Goal: Transaction & Acquisition: Purchase product/service

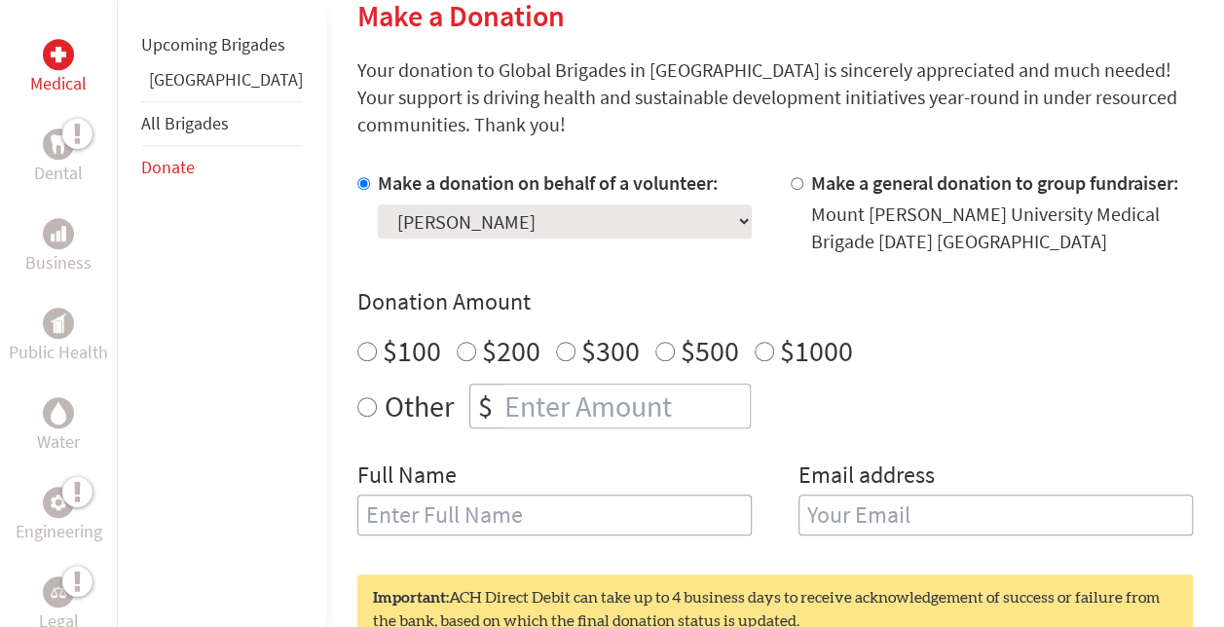
click at [457, 342] on input "$200" at bounding box center [466, 351] width 19 height 19
radio input "true"
click at [457, 342] on input "$200" at bounding box center [466, 351] width 19 height 19
drag, startPoint x: 302, startPoint y: 382, endPoint x: 366, endPoint y: 372, distance: 65.0
click at [357, 397] on input "Other" at bounding box center [366, 406] width 19 height 19
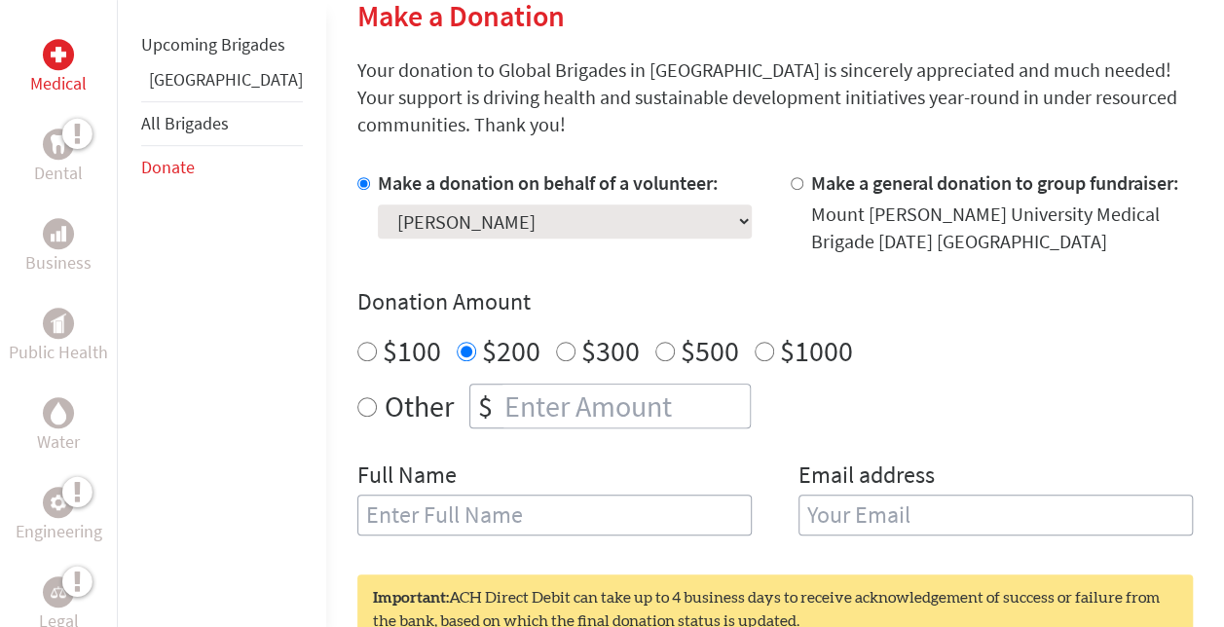
radio input "true"
click at [500, 385] on input "number" at bounding box center [624, 406] width 249 height 43
type input "250"
click at [457, 495] on input "text" at bounding box center [554, 515] width 394 height 41
type input "[PERSON_NAME]"
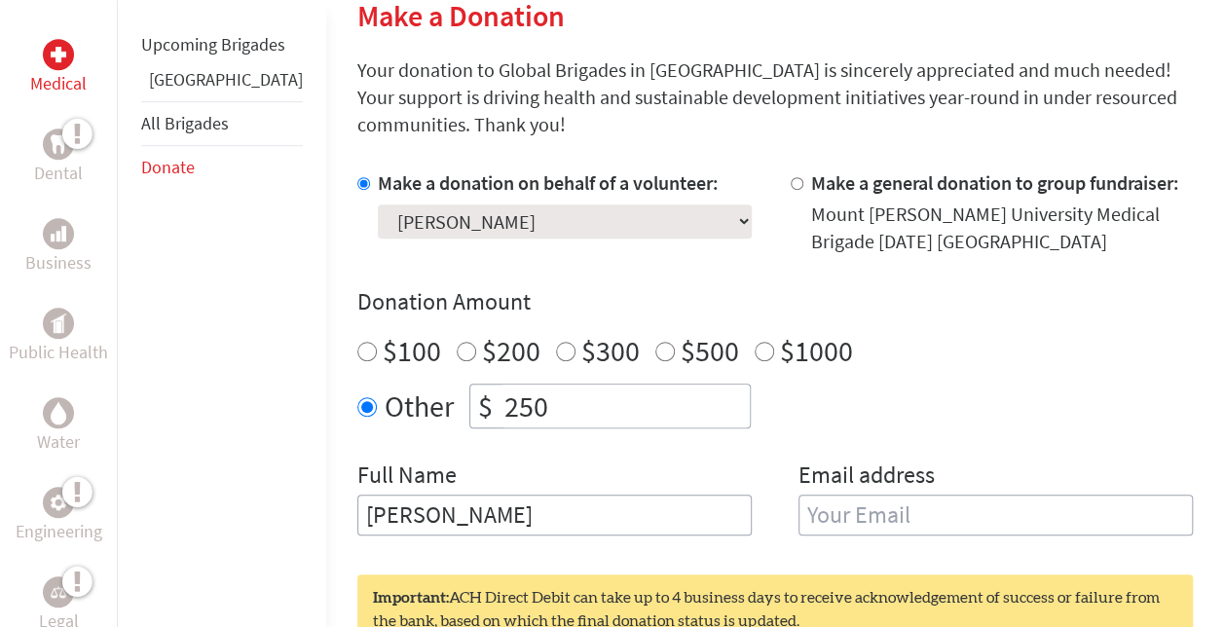
drag, startPoint x: 834, startPoint y: 489, endPoint x: 843, endPoint y: 485, distance: 10.5
click at [834, 495] on input "email" at bounding box center [995, 515] width 394 height 41
type input "w"
click at [1090, 523] on div "Email address hallgners" at bounding box center [995, 509] width 394 height 99
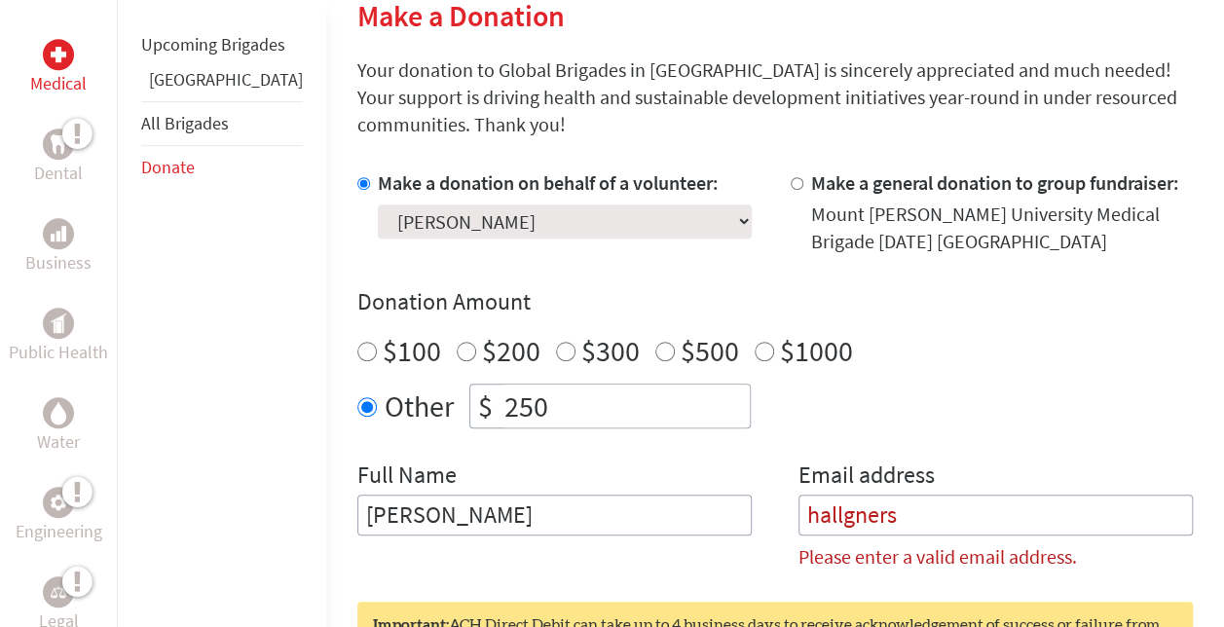
drag, startPoint x: 877, startPoint y: 485, endPoint x: 908, endPoint y: 485, distance: 30.2
click at [877, 495] on input "hallgners" at bounding box center [995, 515] width 394 height 41
click at [1175, 495] on input "hallgners" at bounding box center [995, 515] width 394 height 41
click at [983, 499] on input "hallgners" at bounding box center [995, 515] width 394 height 41
click at [955, 495] on input "hallgners" at bounding box center [995, 515] width 394 height 41
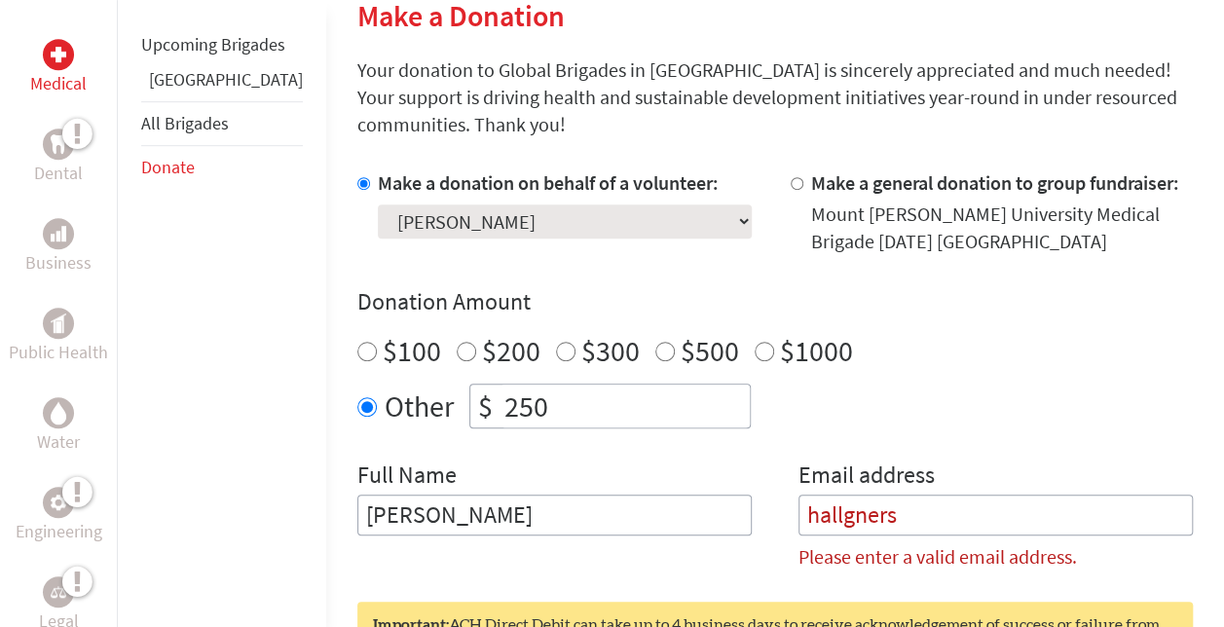
click at [974, 543] on label "Please enter a valid email address." at bounding box center [937, 556] width 278 height 27
click at [918, 495] on input "hallgners" at bounding box center [995, 515] width 394 height 41
drag, startPoint x: 926, startPoint y: 485, endPoint x: 716, endPoint y: 496, distance: 210.6
click at [716, 496] on div "Full Name [PERSON_NAME] Email address hallgners Please enter a valid email addr…" at bounding box center [774, 523] width 835 height 127
click at [986, 495] on input "hallgners" at bounding box center [995, 515] width 394 height 41
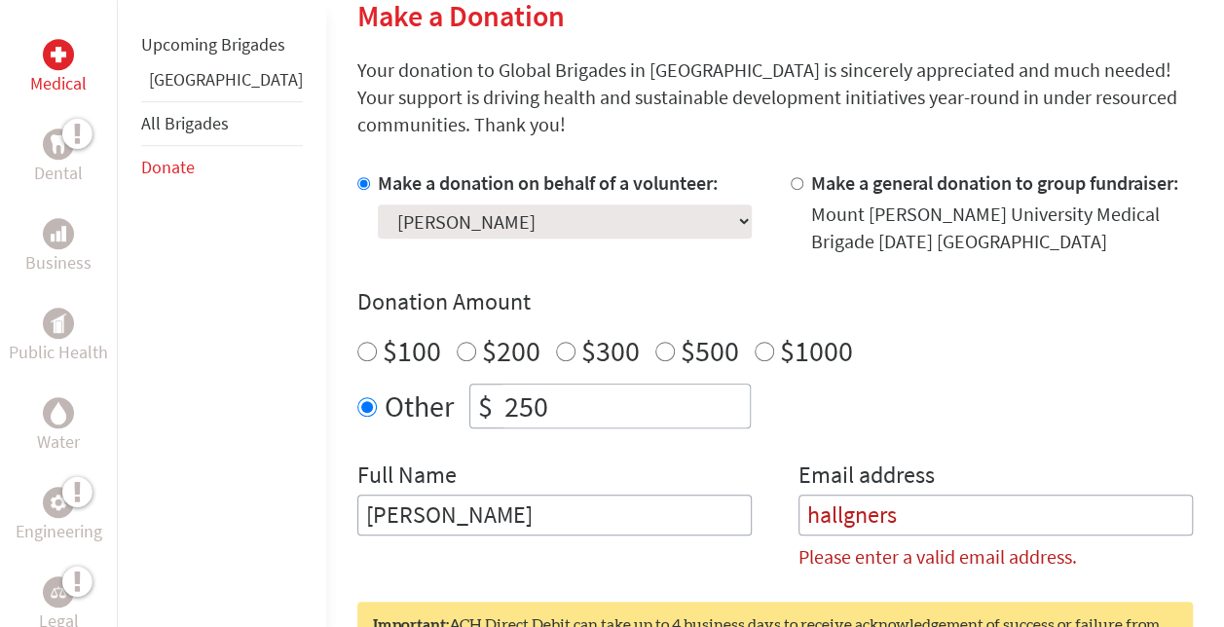
drag, startPoint x: 986, startPoint y: 484, endPoint x: 571, endPoint y: 485, distance: 415.8
click at [571, 485] on div "Full Name [PERSON_NAME] Email address hallgners Please enter a valid email addr…" at bounding box center [774, 523] width 835 height 127
type input "[EMAIL_ADDRESS][DOMAIN_NAME]"
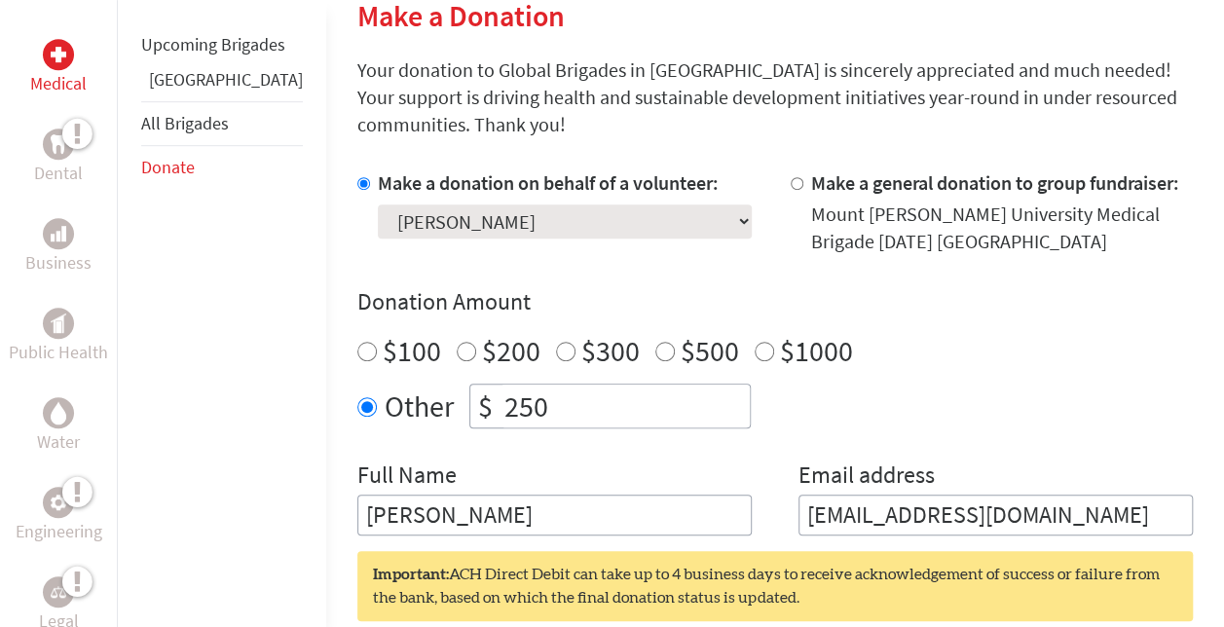
click at [1204, 574] on div "Medical Dental Business Public Health Water Engineering Legal Empowerment Upcom…" at bounding box center [612, 458] width 1224 height 1165
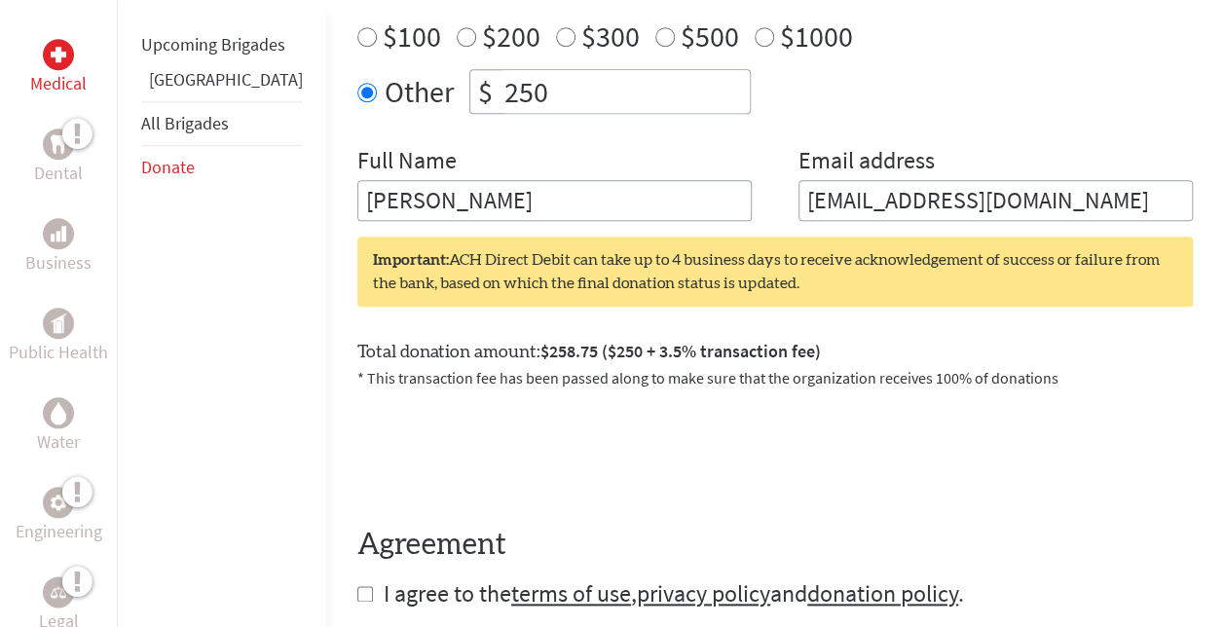
scroll to position [876, 0]
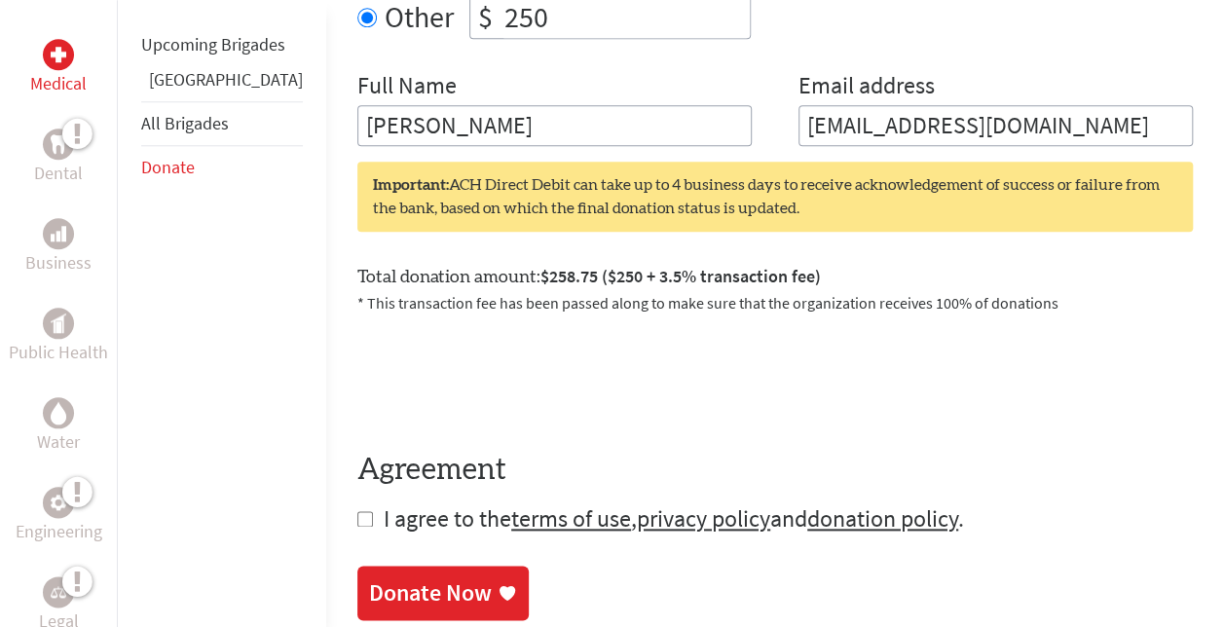
click at [357, 511] on input "checkbox" at bounding box center [365, 519] width 16 height 16
checkbox input "true"
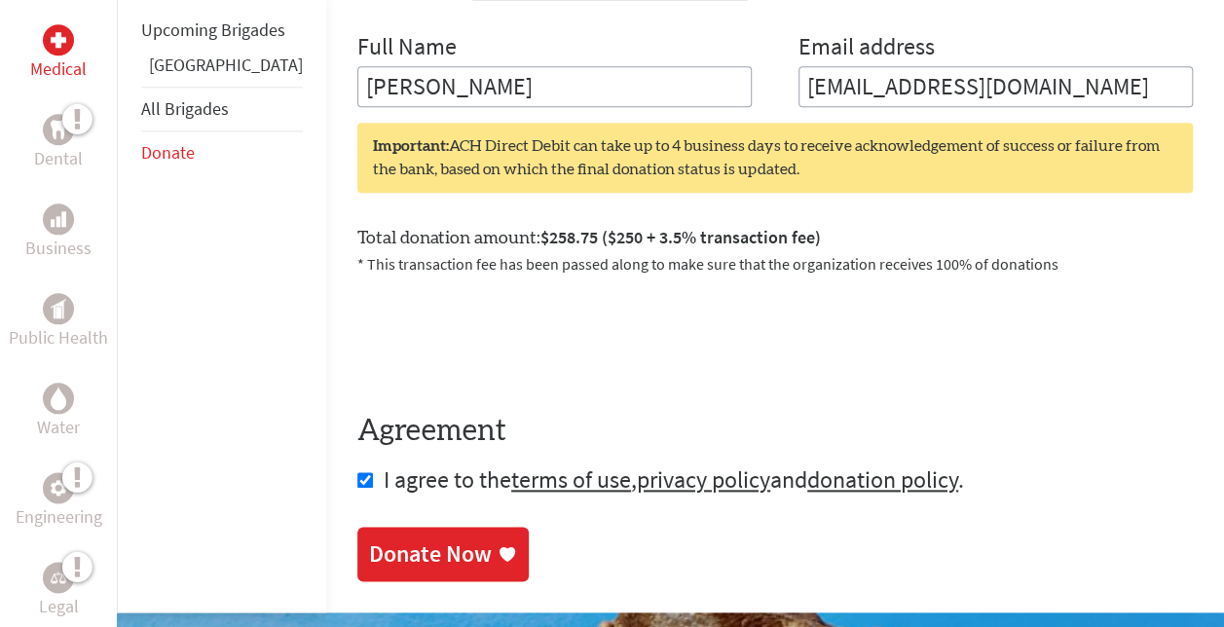
scroll to position [974, 0]
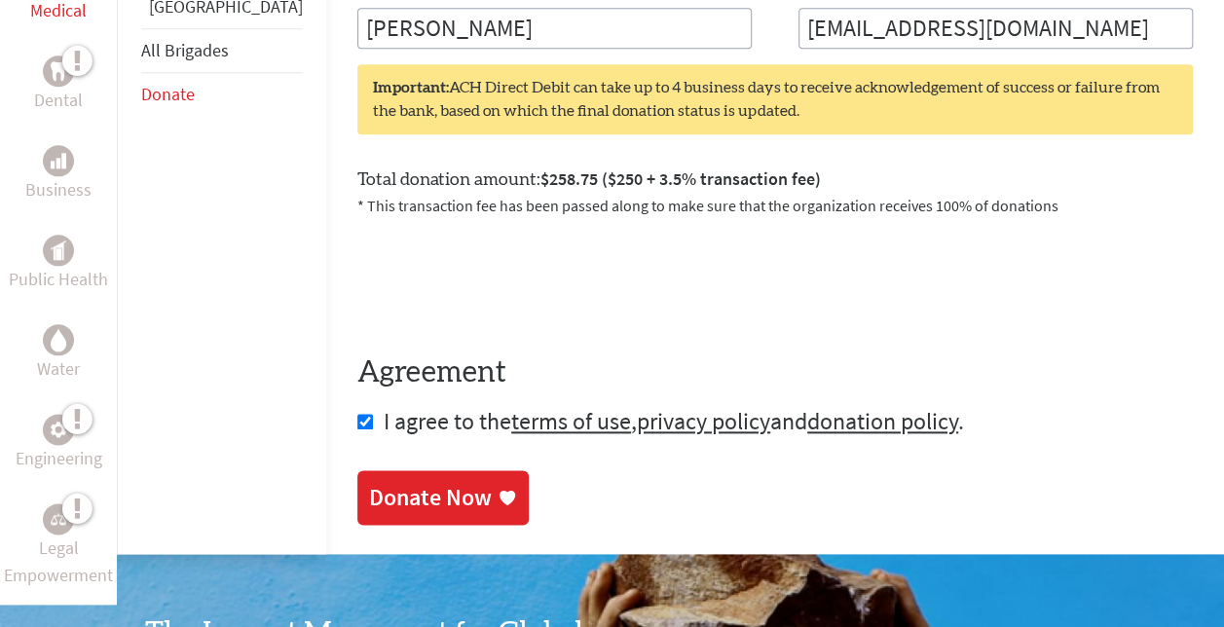
click at [369, 482] on div "Donate Now" at bounding box center [430, 497] width 123 height 31
